Goal: Answer question/provide support: Share knowledge or assist other users

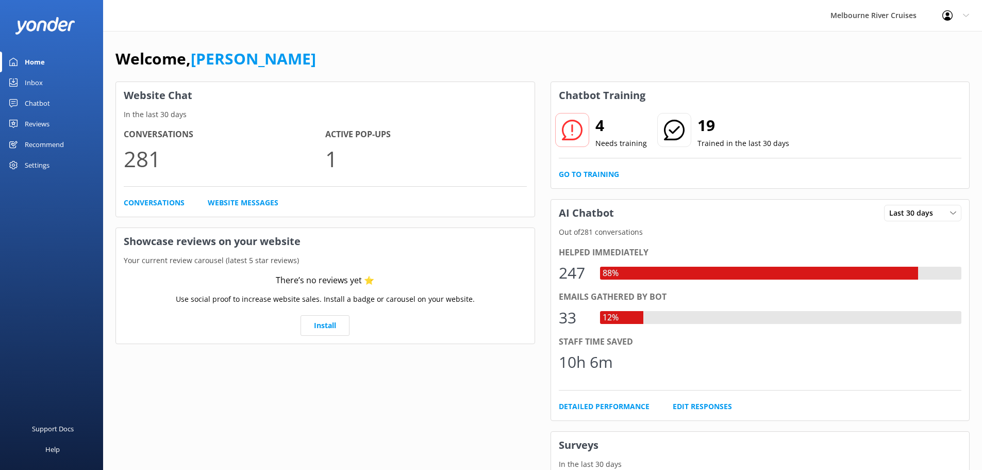
click at [35, 81] on div "Inbox" at bounding box center [34, 82] width 18 height 21
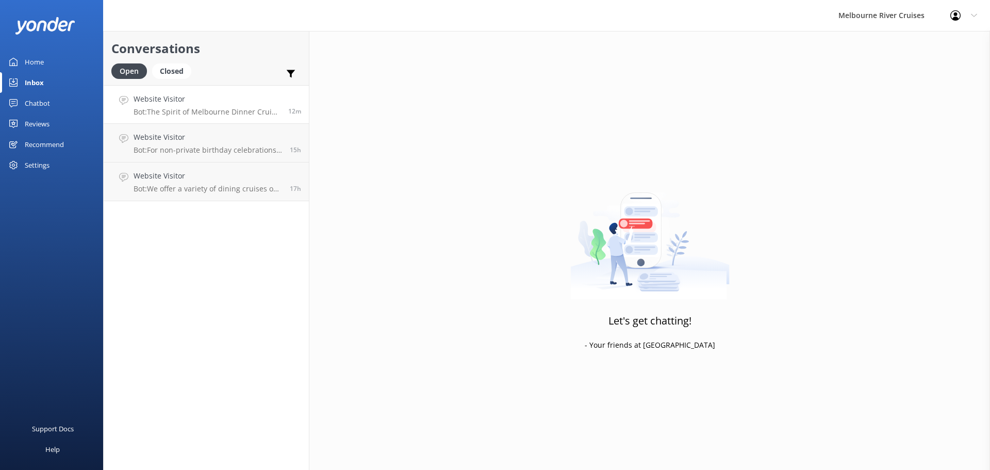
click at [228, 102] on h4 "Website Visitor" at bounding box center [207, 98] width 147 height 11
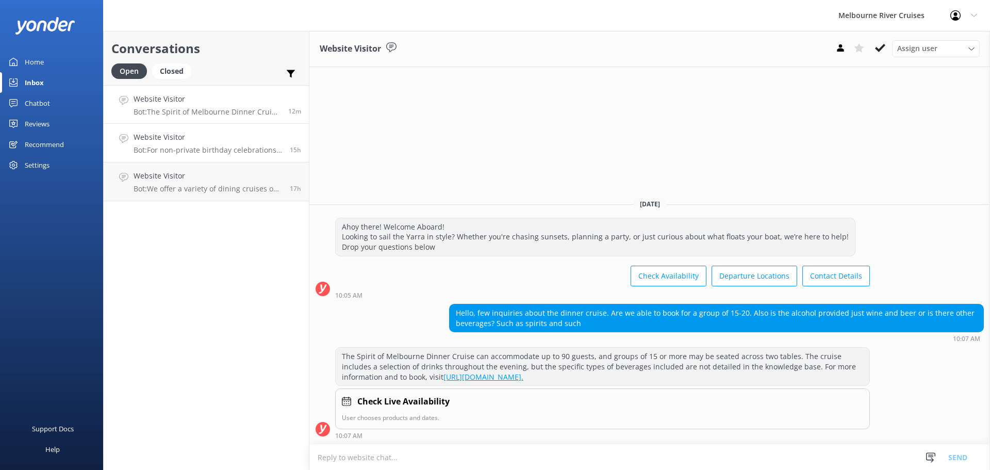
click at [204, 151] on p "Bot: For non-private birthday celebrations, you can book a dining cruise and en…" at bounding box center [208, 149] width 149 height 9
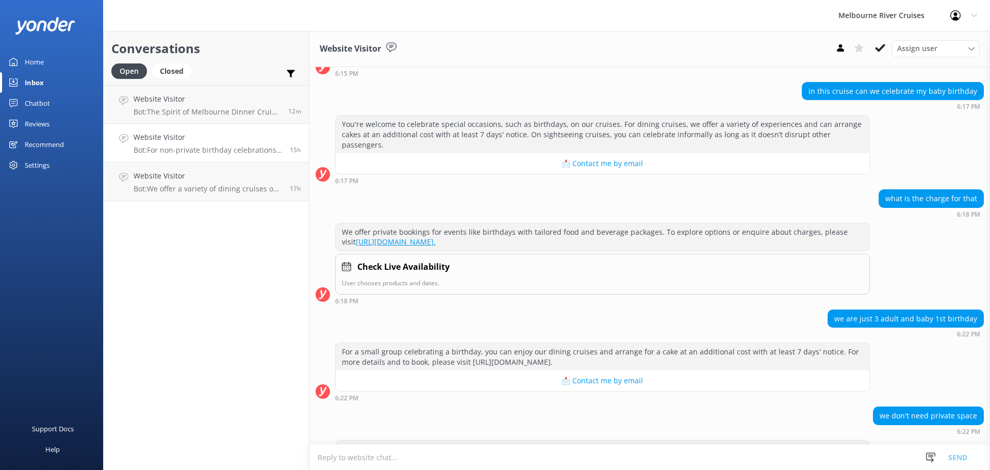
scroll to position [160, 0]
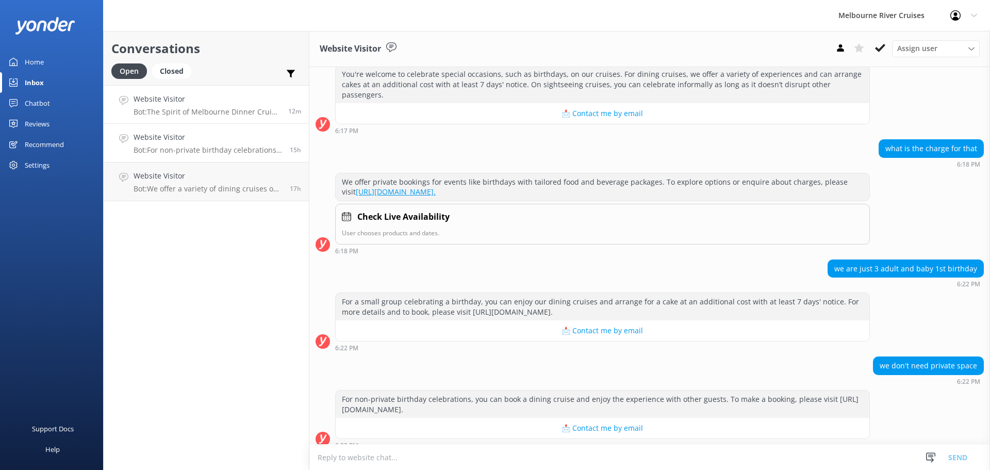
click at [183, 109] on p "Bot: The Spirit of Melbourne Dinner Cruise can accommodate up to 90 guests, and…" at bounding box center [207, 111] width 147 height 9
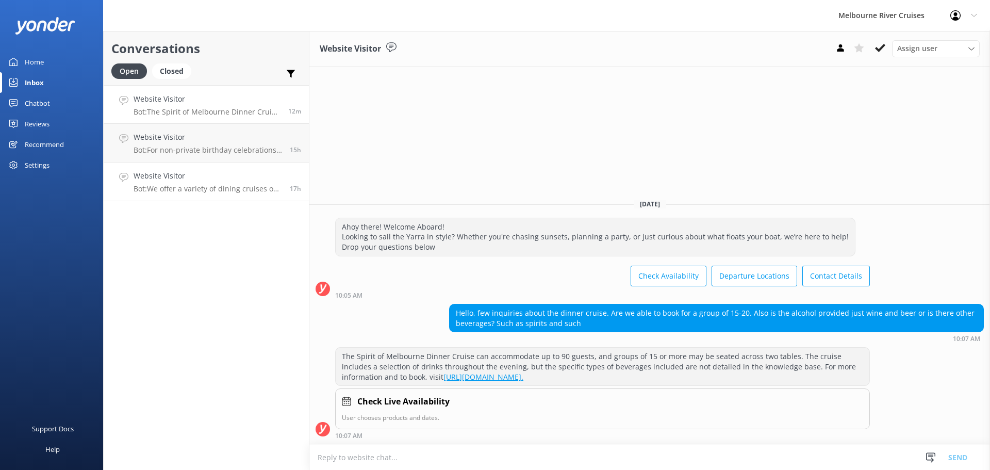
click at [175, 177] on h4 "Website Visitor" at bounding box center [208, 175] width 149 height 11
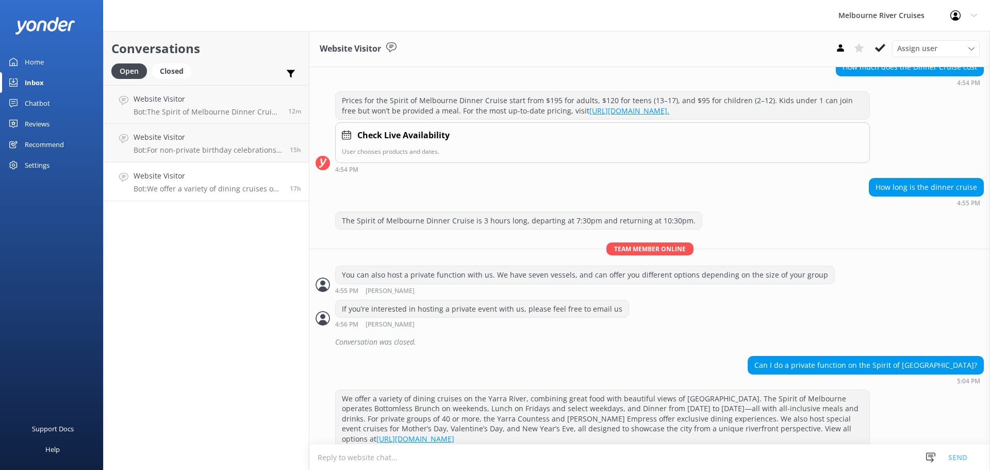
scroll to position [566, 0]
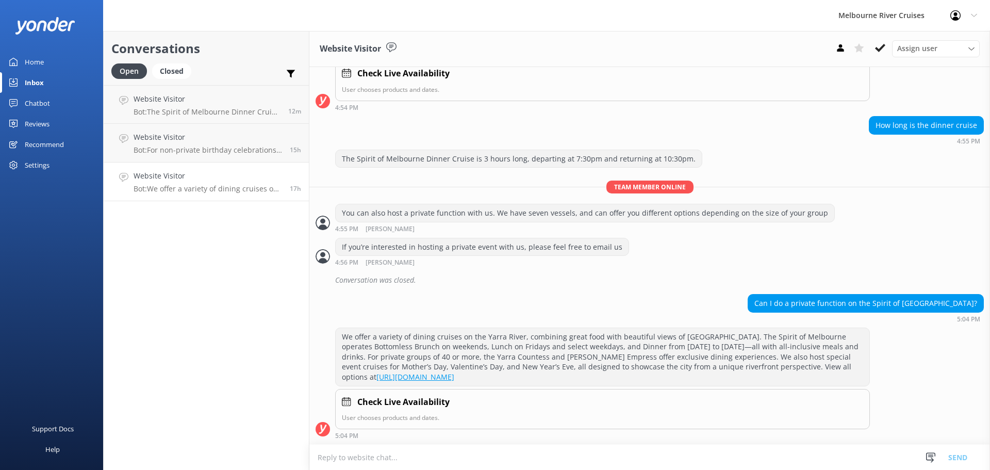
click at [152, 65] on link "Open" at bounding box center [131, 70] width 41 height 11
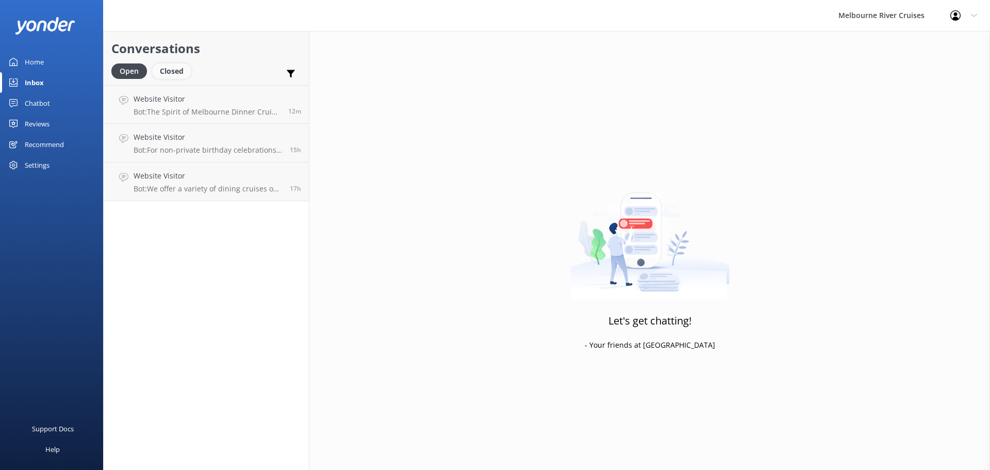
click at [170, 70] on div "Closed" at bounding box center [171, 70] width 39 height 15
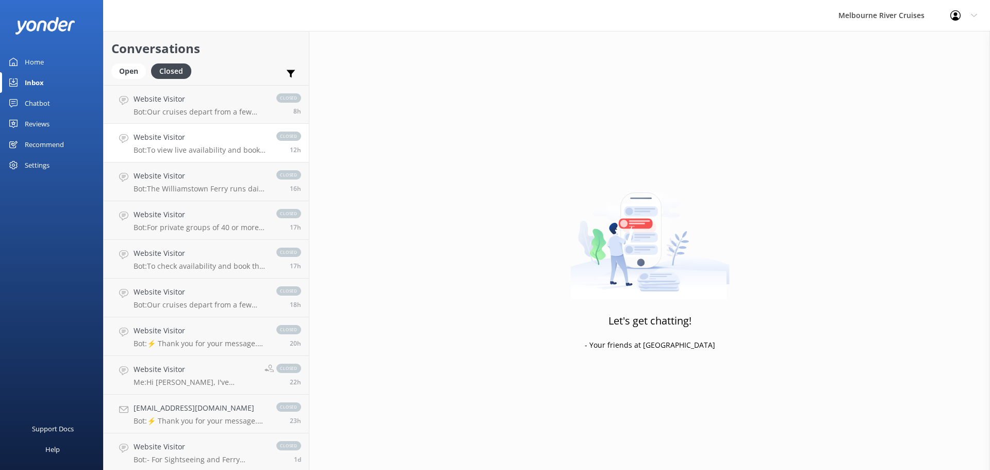
click at [203, 110] on p "Bot: Our cruises depart from a few different locations along [GEOGRAPHIC_DATA] …" at bounding box center [200, 111] width 133 height 9
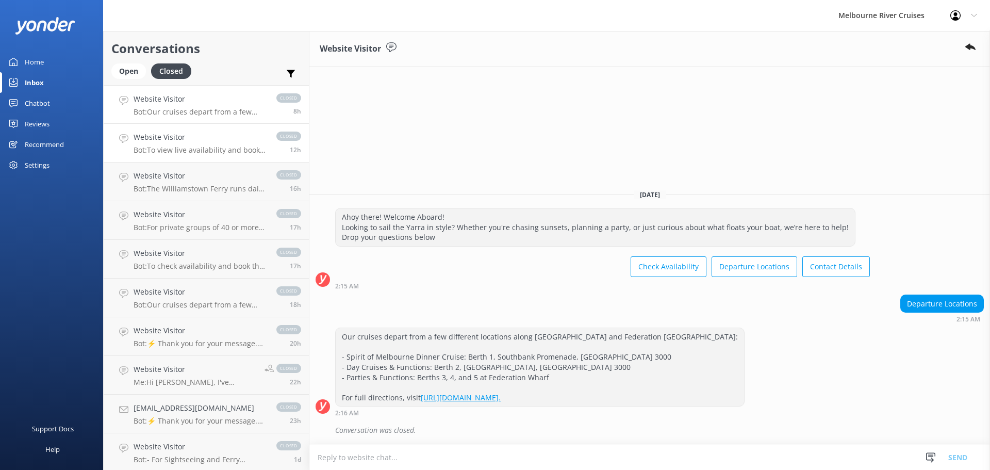
click at [203, 143] on h4 "Website Visitor" at bounding box center [200, 136] width 133 height 11
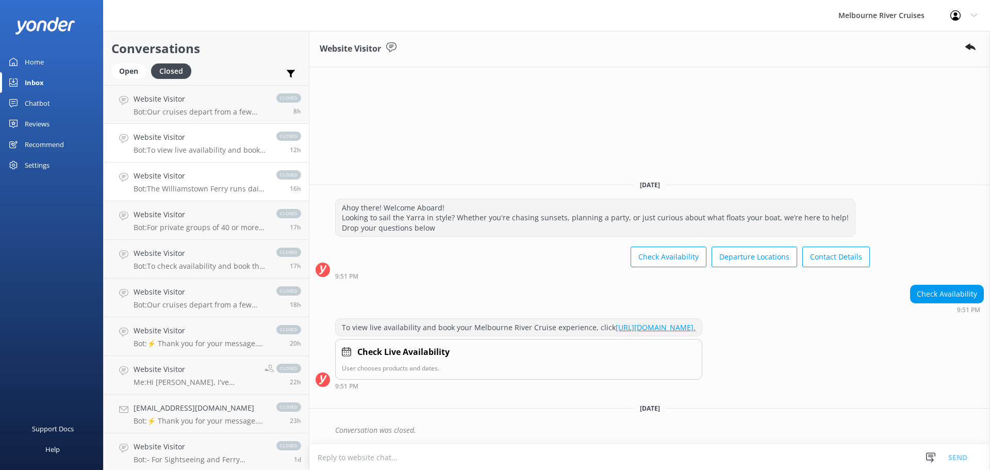
click at [200, 178] on h4 "Website Visitor" at bounding box center [200, 175] width 133 height 11
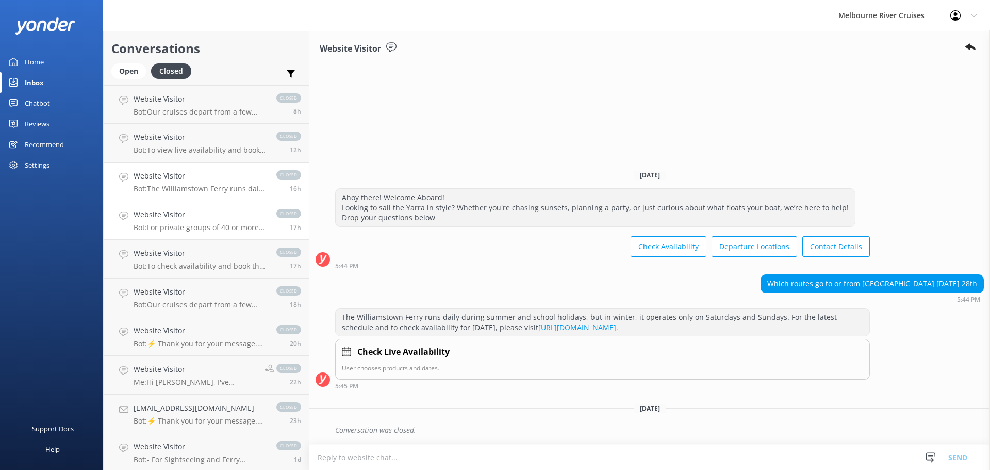
click at [211, 221] on div "Website Visitor Bot: For private groups of 40 or more, the Yarra Countess and […" at bounding box center [200, 220] width 133 height 23
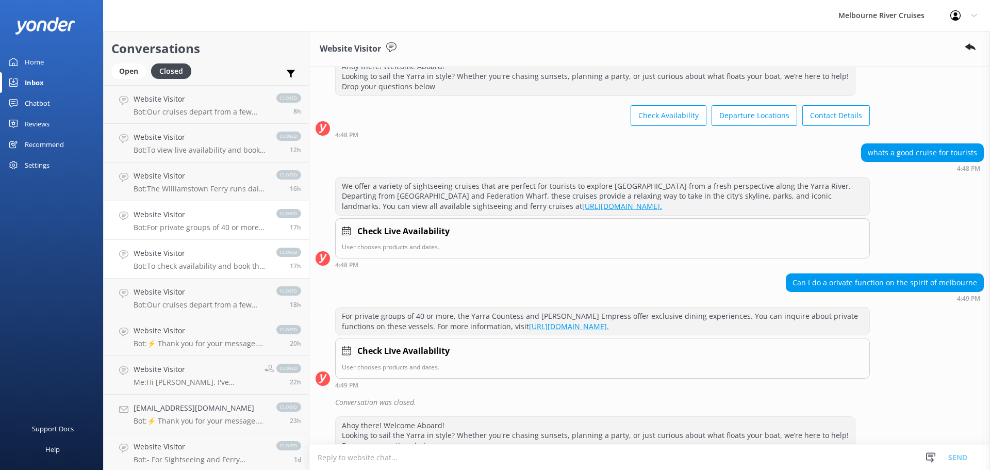
scroll to position [1161, 0]
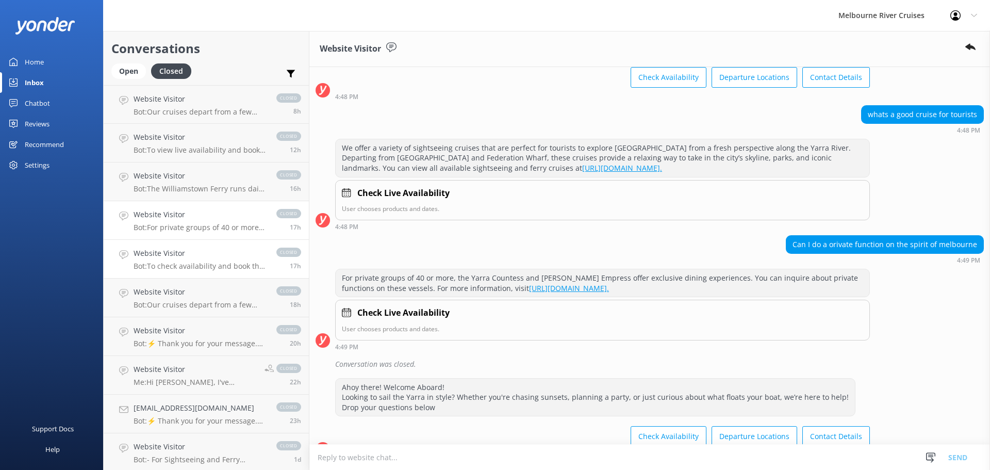
click at [225, 257] on h4 "Website Visitor" at bounding box center [200, 253] width 133 height 11
